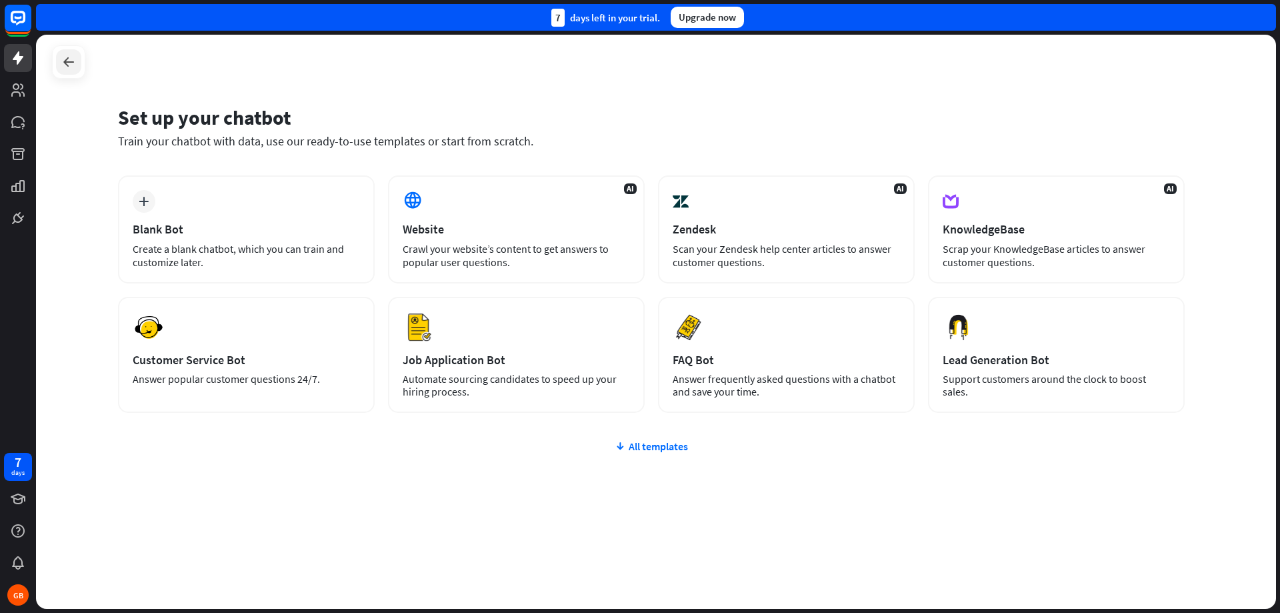
click at [65, 65] on icon at bounding box center [69, 62] width 16 height 16
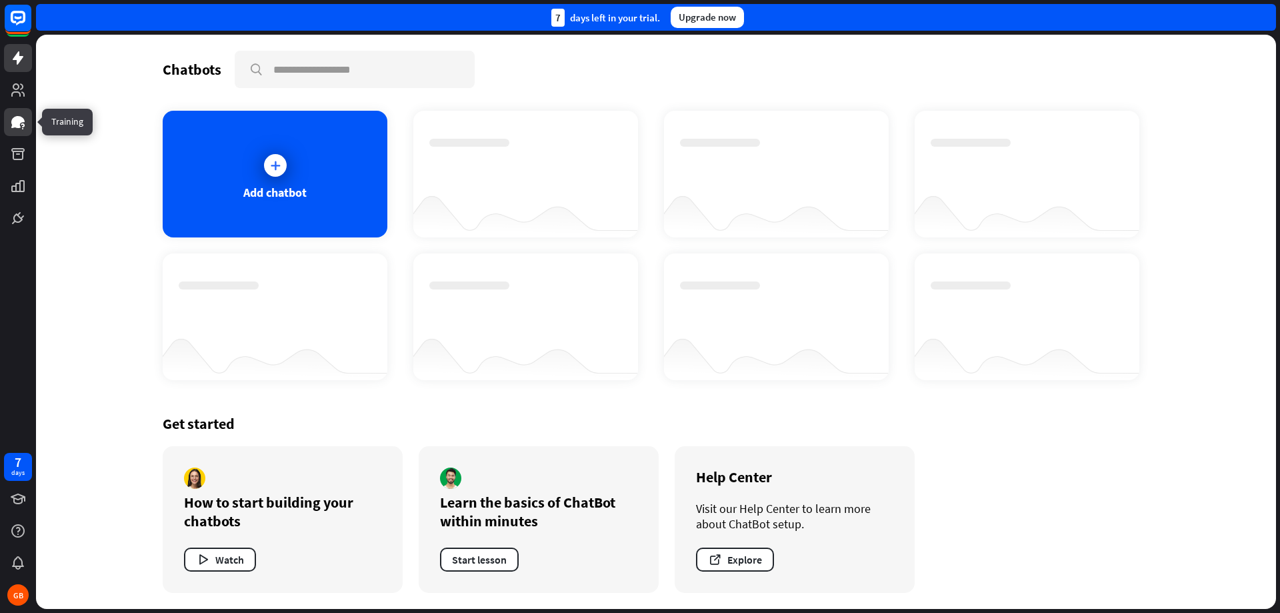
click at [15, 124] on icon at bounding box center [17, 122] width 13 height 12
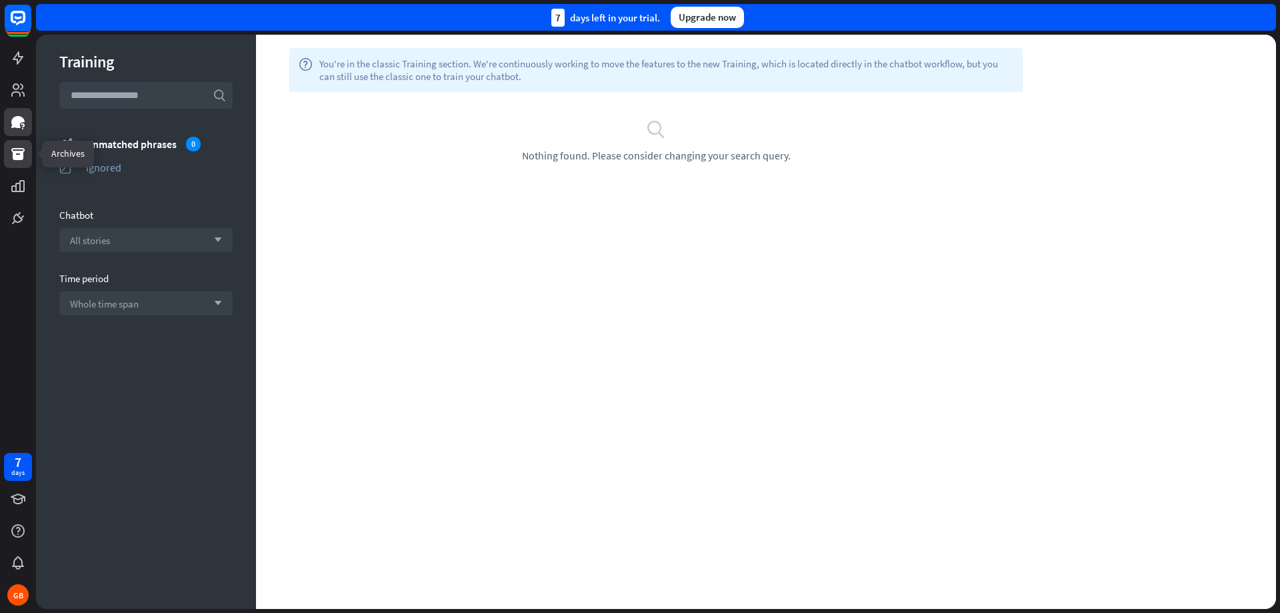
click at [24, 152] on icon at bounding box center [18, 154] width 16 height 16
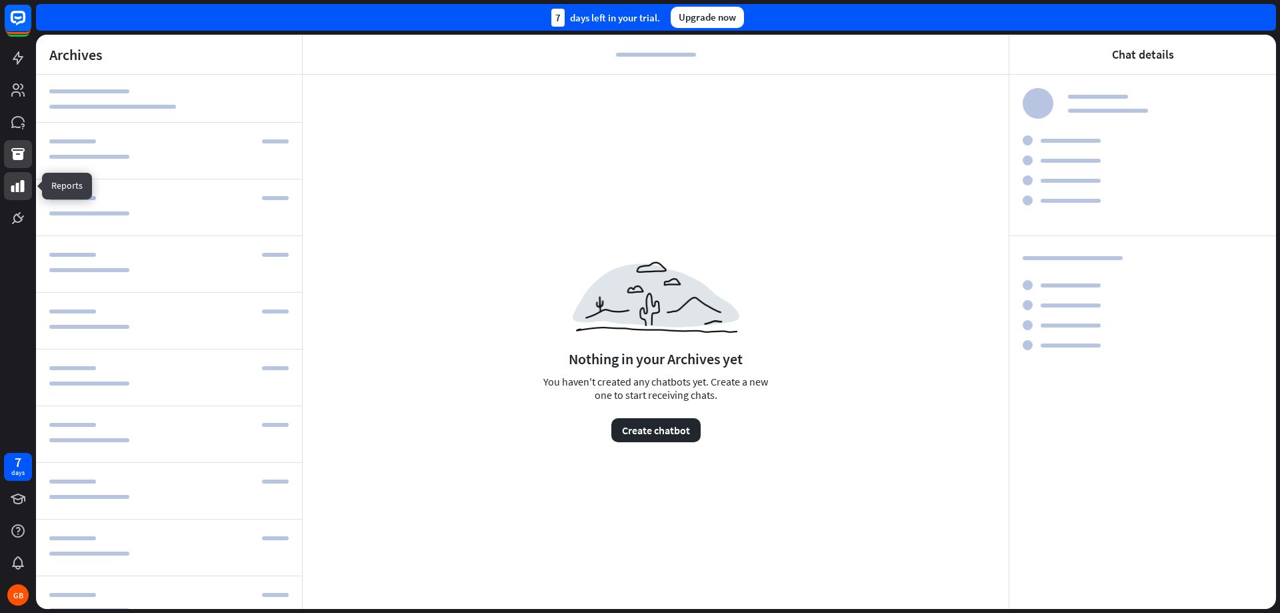
click at [21, 188] on icon at bounding box center [17, 186] width 13 height 12
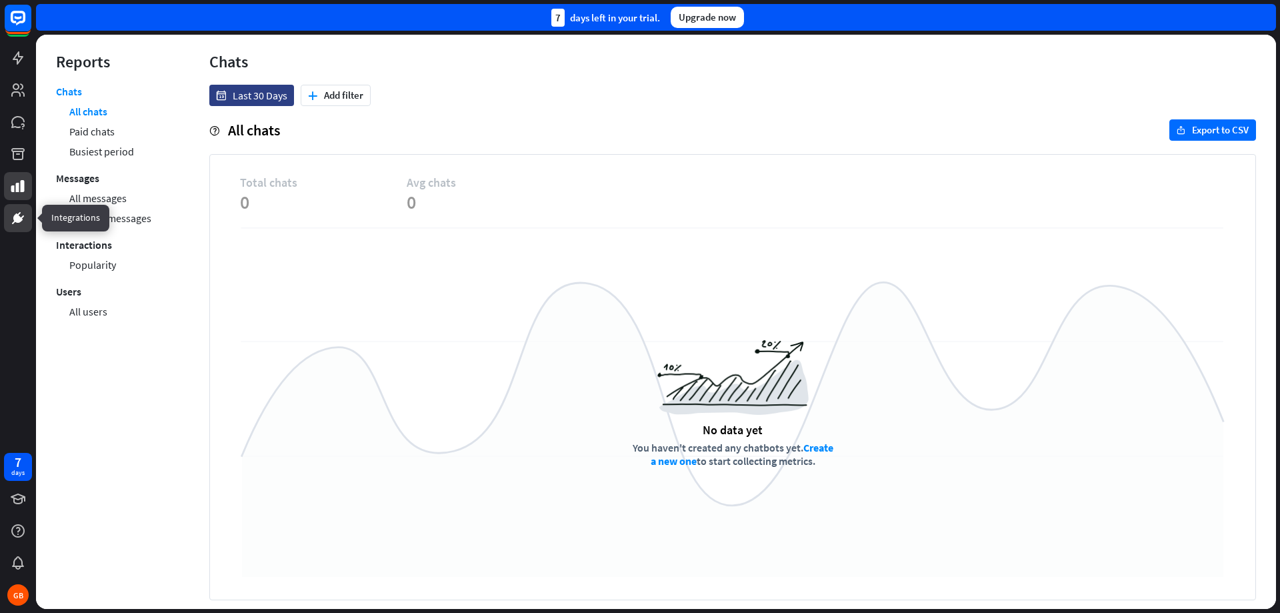
click at [21, 217] on icon at bounding box center [22, 216] width 3 height 3
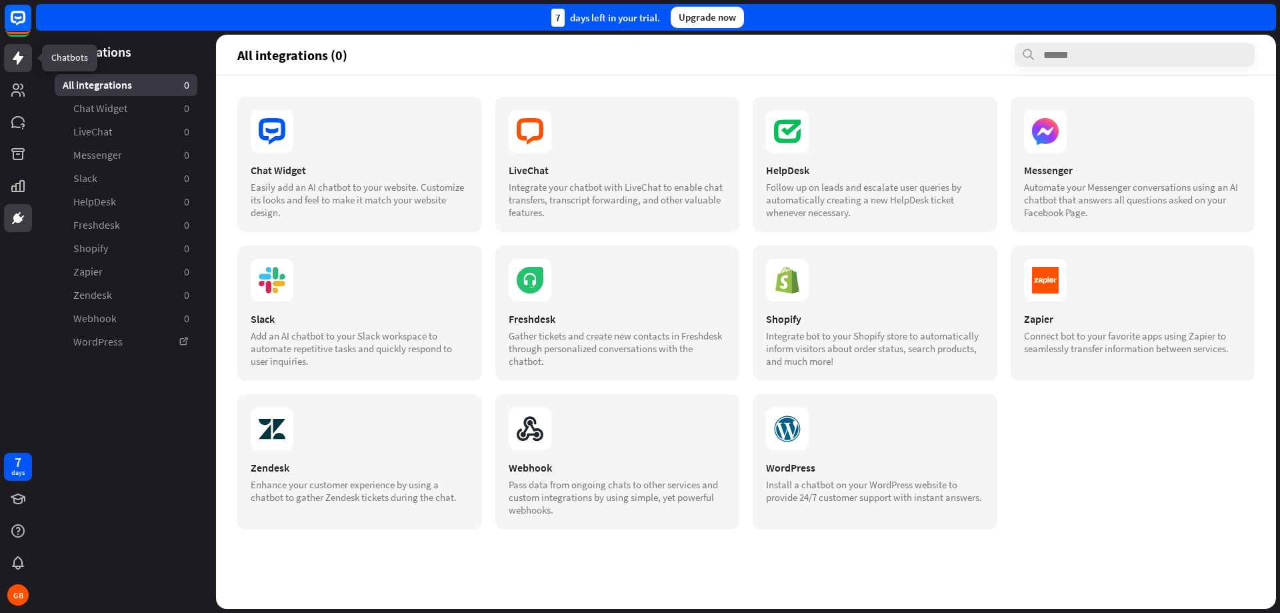
click at [20, 63] on icon at bounding box center [18, 58] width 16 height 16
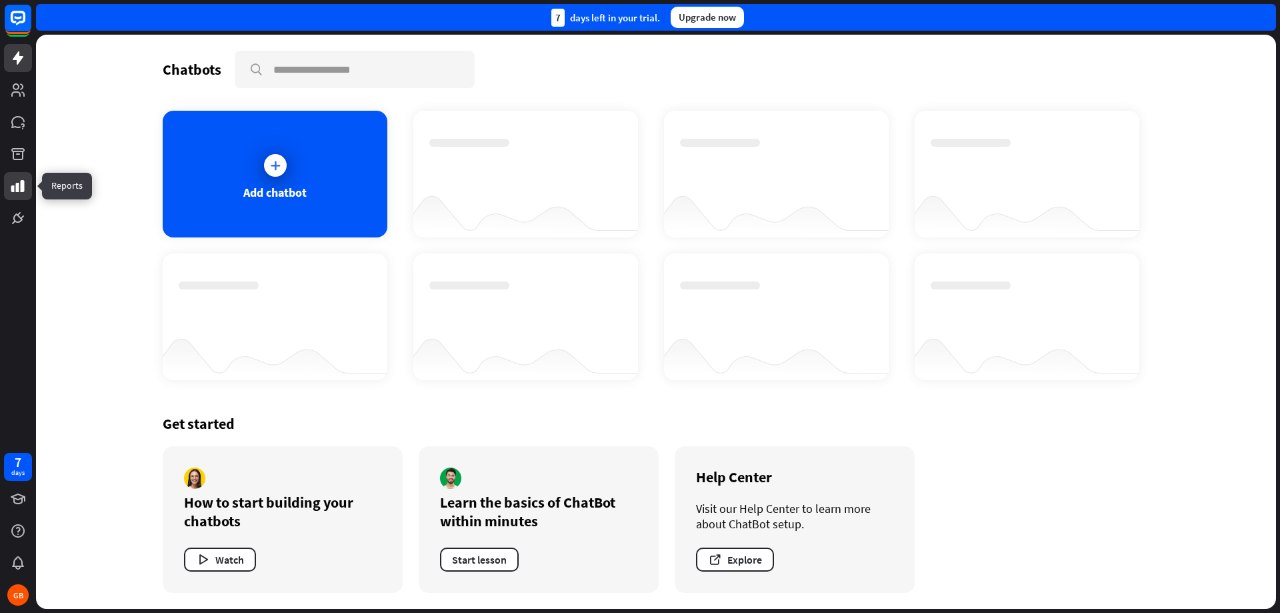
click at [10, 186] on icon at bounding box center [18, 186] width 16 height 16
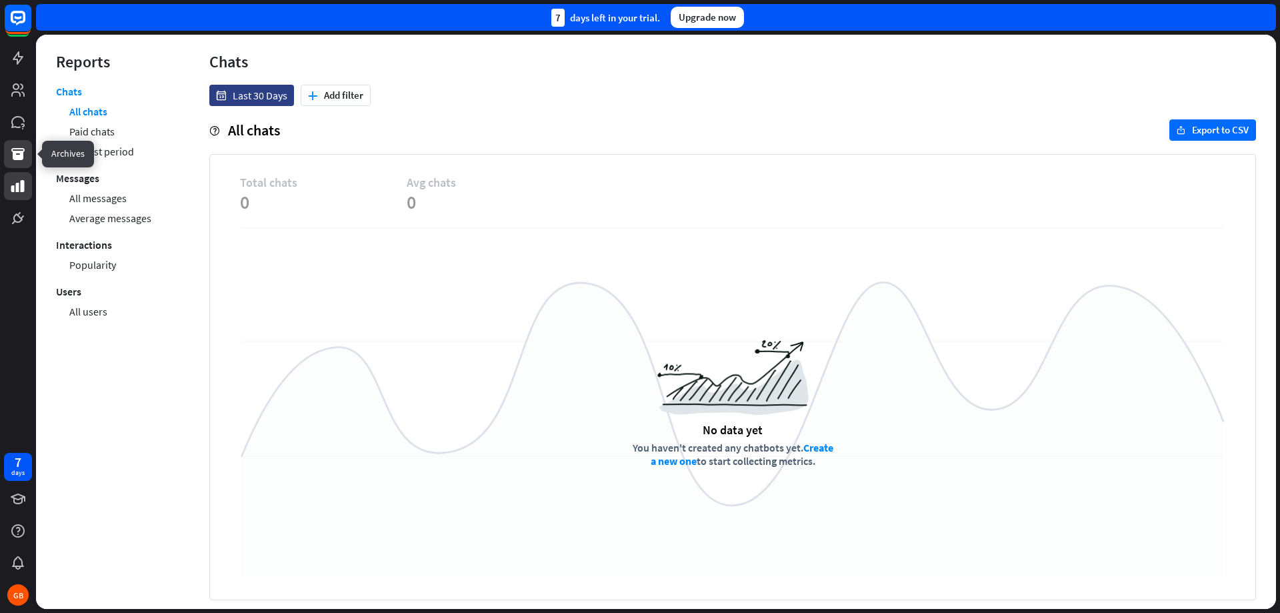
click at [17, 141] on link at bounding box center [18, 154] width 28 height 28
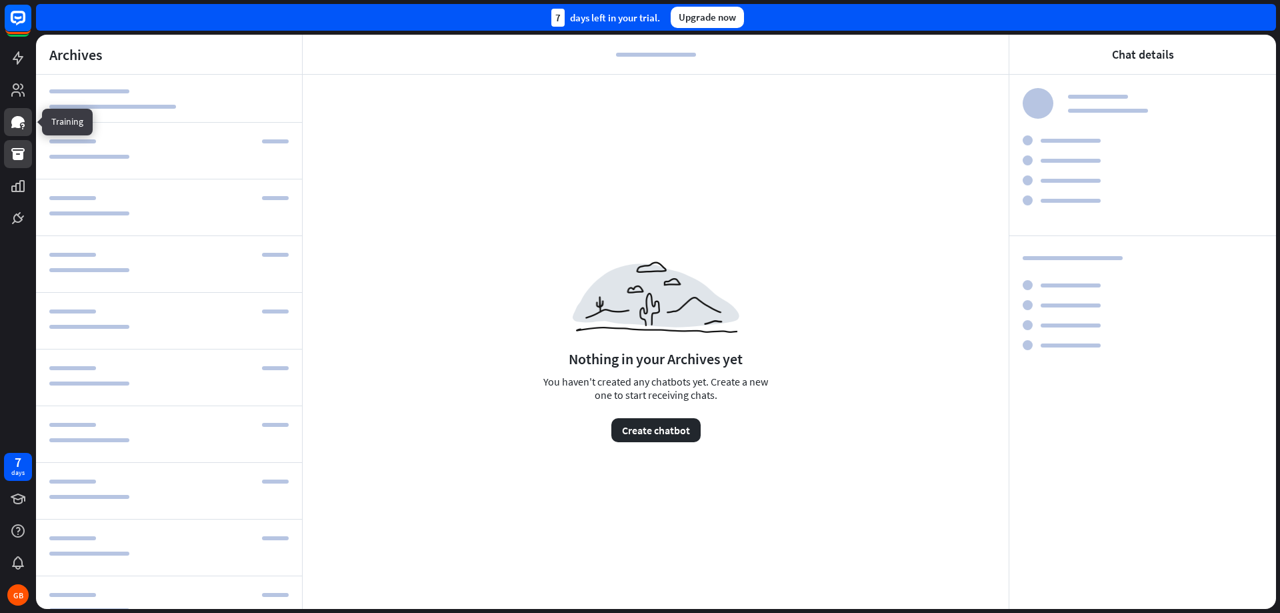
click at [24, 121] on icon at bounding box center [17, 122] width 13 height 12
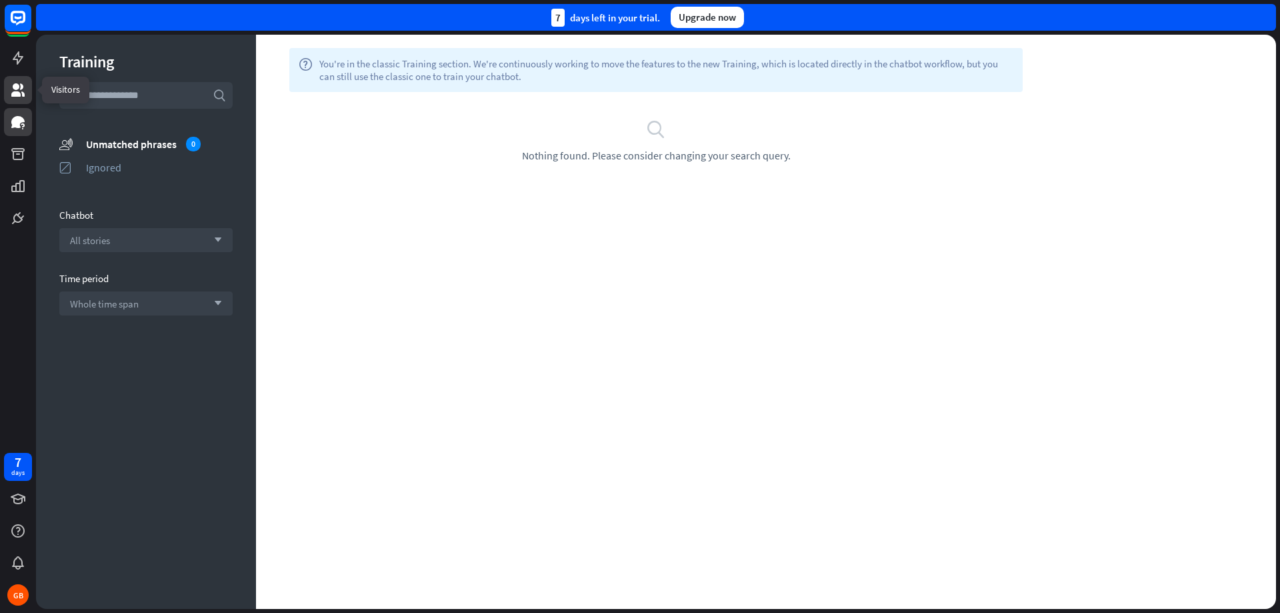
click at [20, 93] on icon at bounding box center [17, 89] width 13 height 13
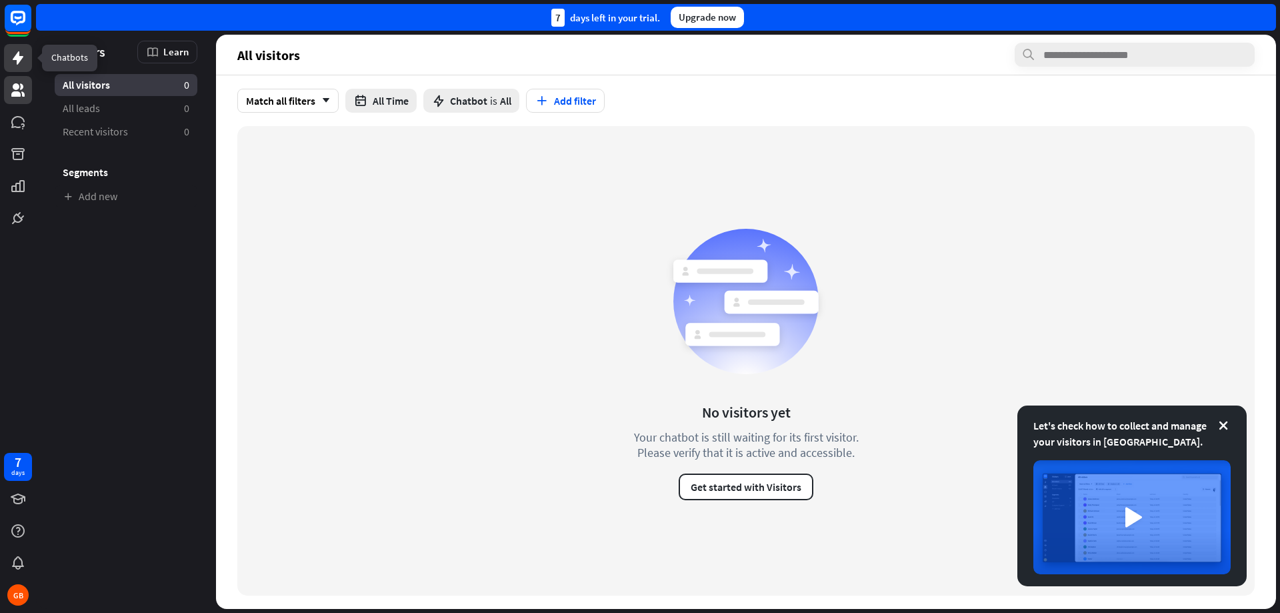
click at [19, 59] on icon at bounding box center [18, 57] width 11 height 13
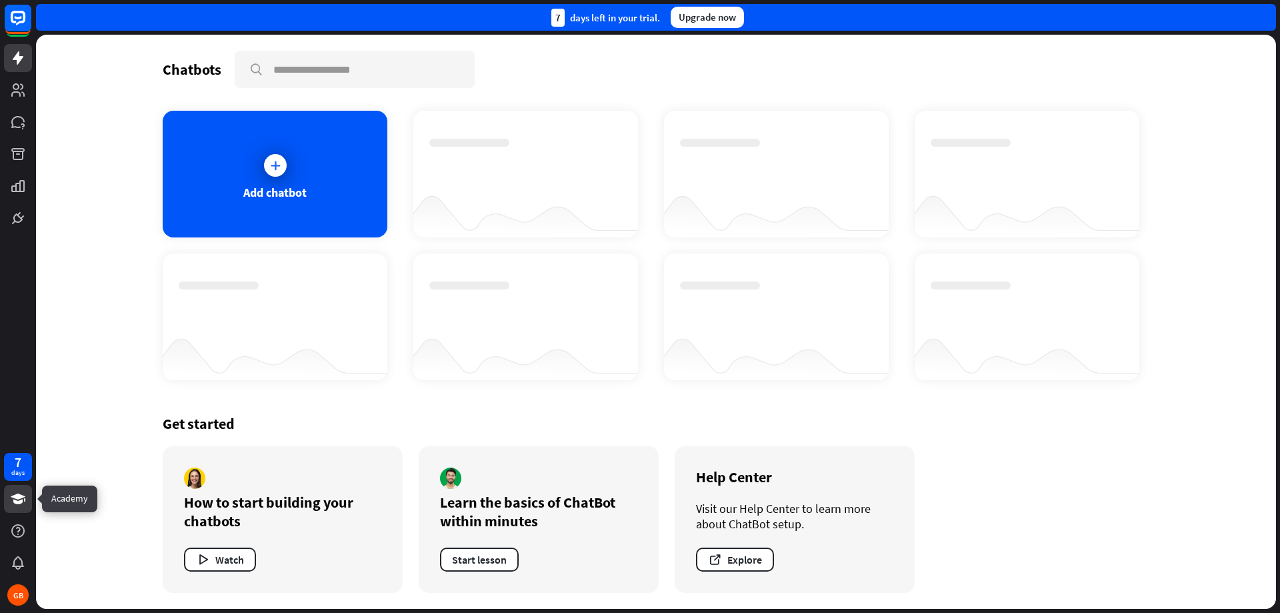
click at [16, 505] on icon at bounding box center [18, 499] width 16 height 16
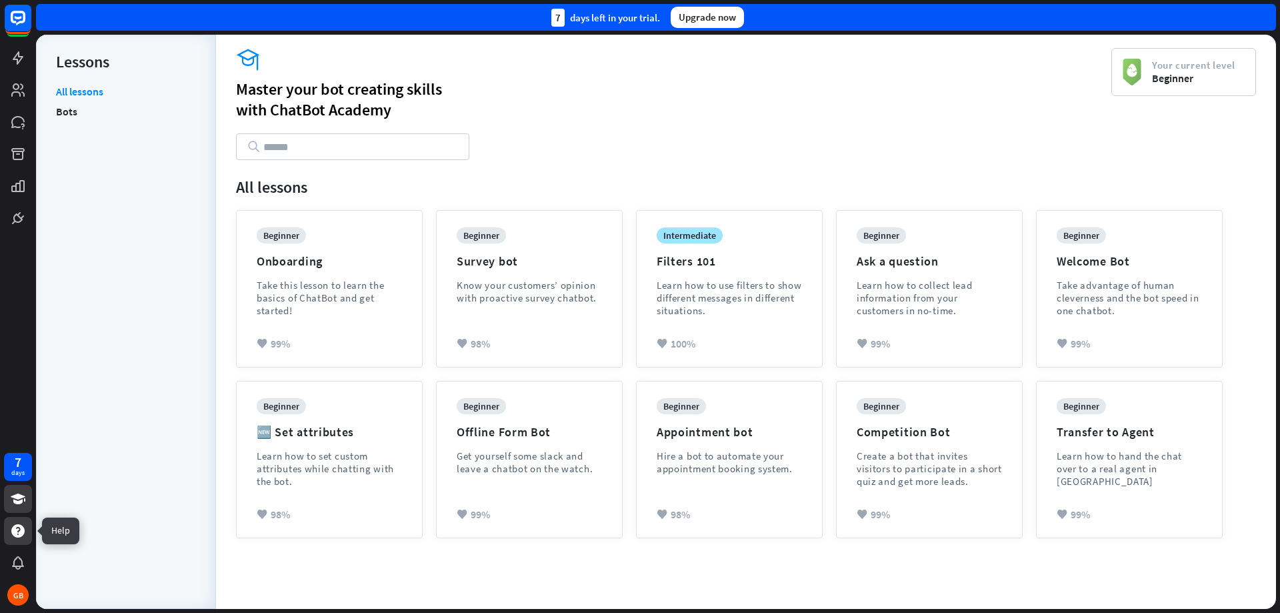
click at [17, 530] on icon at bounding box center [17, 530] width 13 height 13
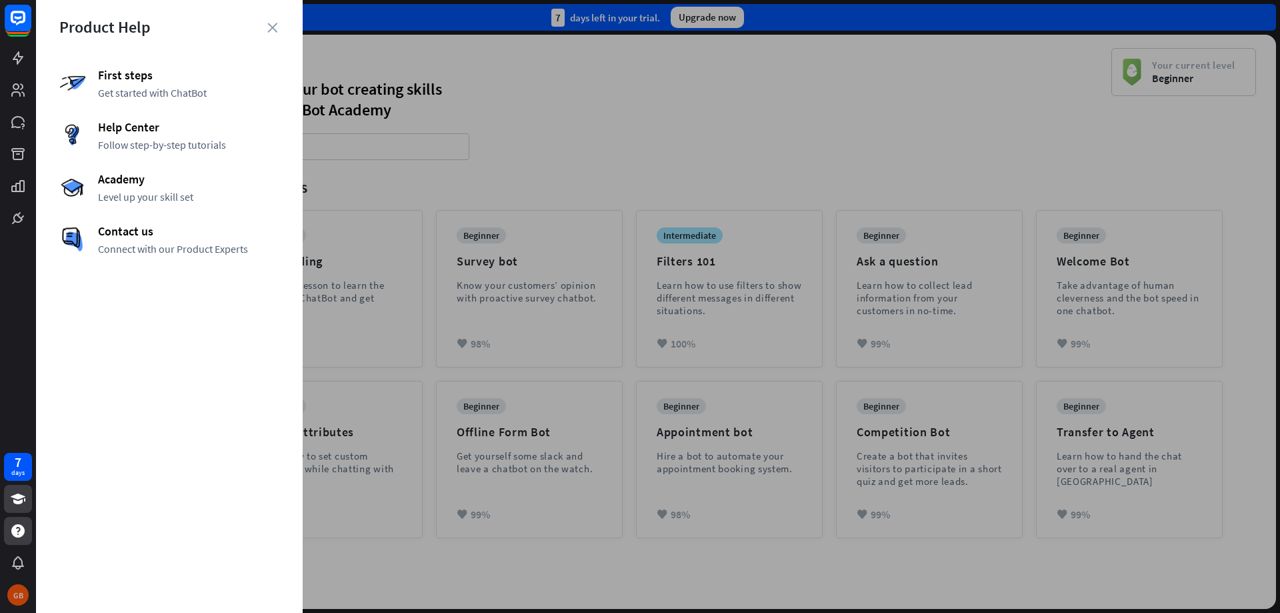
click at [15, 601] on div "GB" at bounding box center [17, 594] width 21 height 21
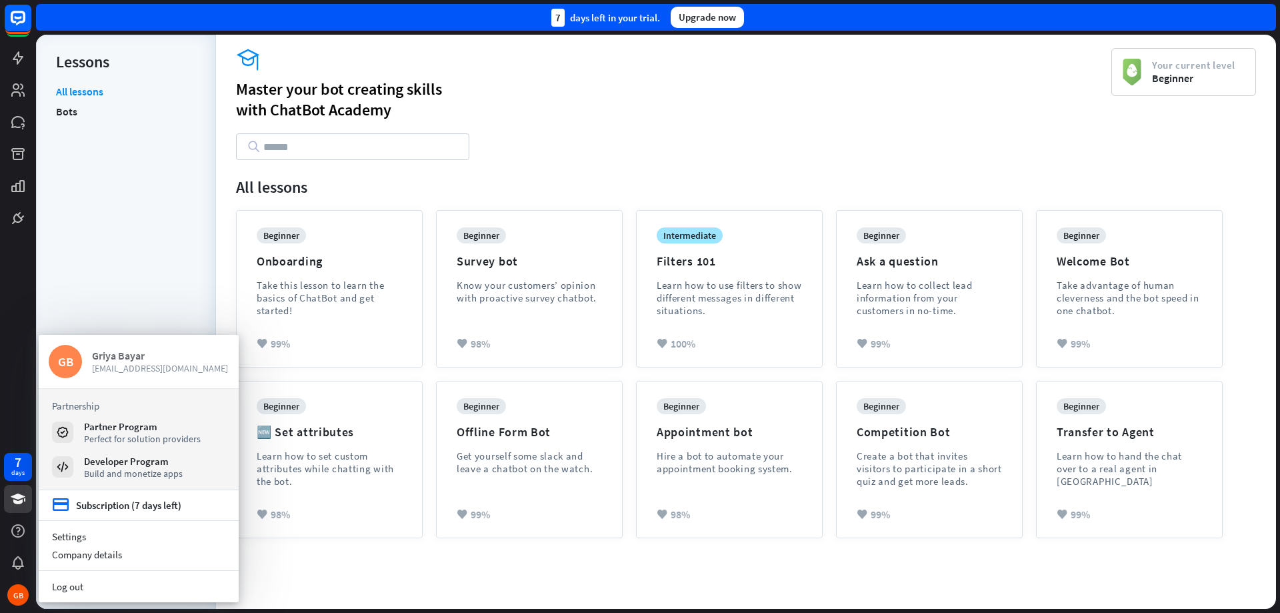
click at [118, 365] on span "[EMAIL_ADDRESS][DOMAIN_NAME]" at bounding box center [160, 368] width 137 height 12
